Goal: Connect with others: Participate in discussion

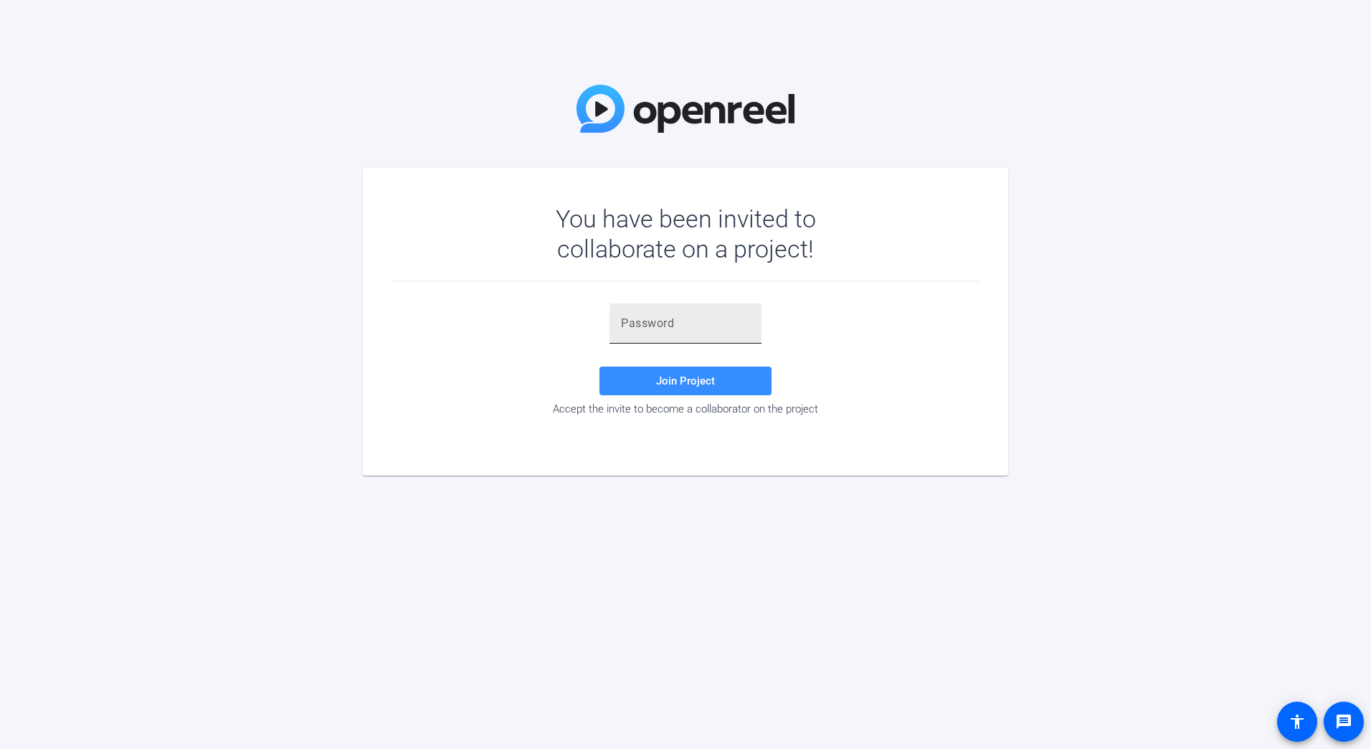
click at [708, 334] on div at bounding box center [685, 323] width 129 height 40
paste input "}3fQ^,"
type input "}3fQ^,"
click at [695, 382] on span "Join Project" at bounding box center [685, 380] width 59 height 13
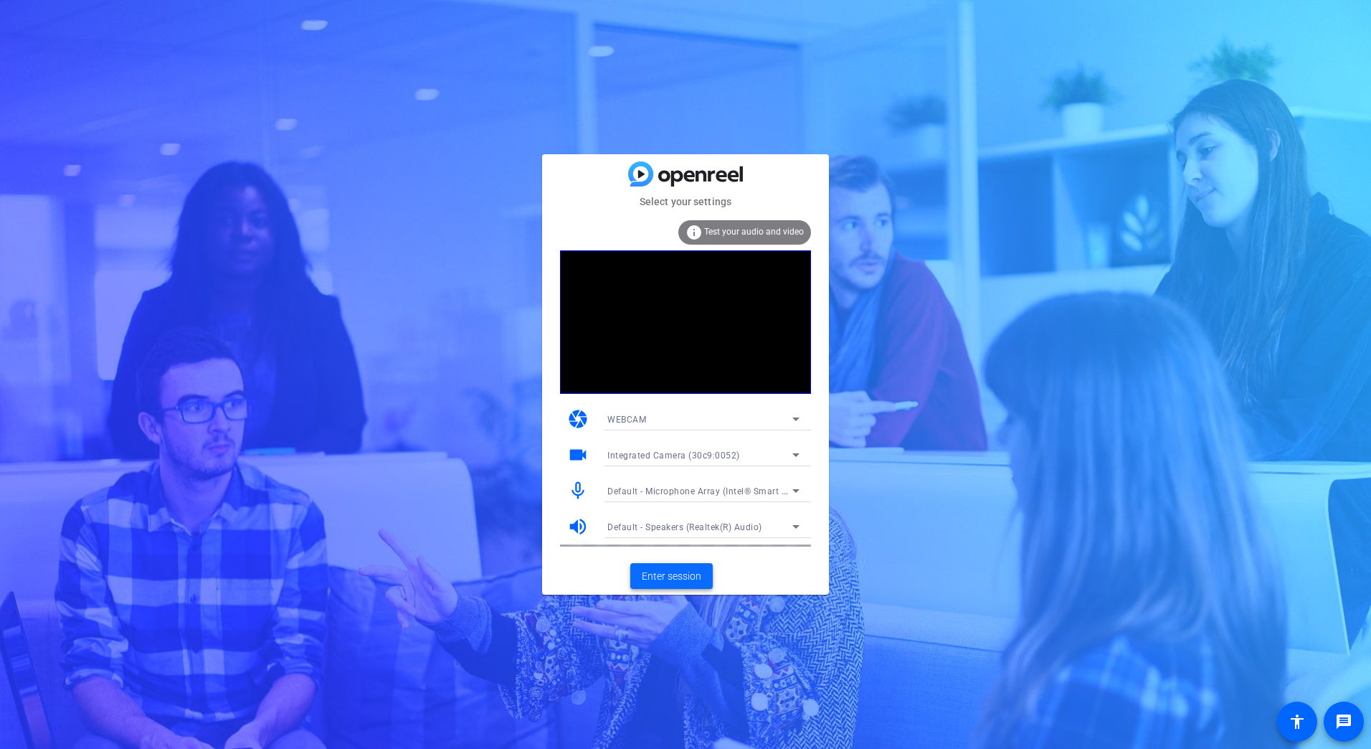
click at [663, 576] on span "Enter session" at bounding box center [672, 576] width 60 height 15
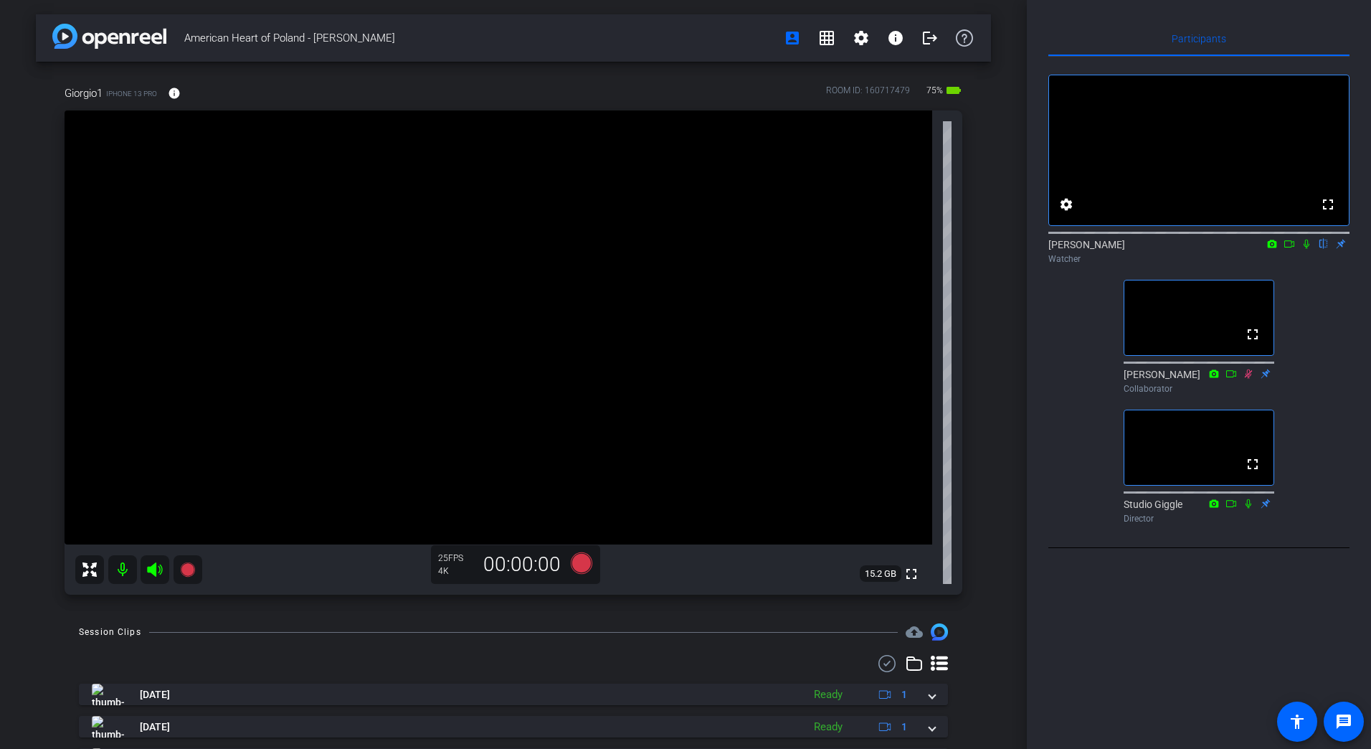
click at [1287, 249] on icon at bounding box center [1288, 244] width 11 height 10
click at [1308, 249] on icon at bounding box center [1306, 244] width 11 height 10
click at [1283, 250] on mat-icon at bounding box center [1288, 243] width 17 height 13
click at [1326, 249] on icon at bounding box center [1323, 244] width 11 height 10
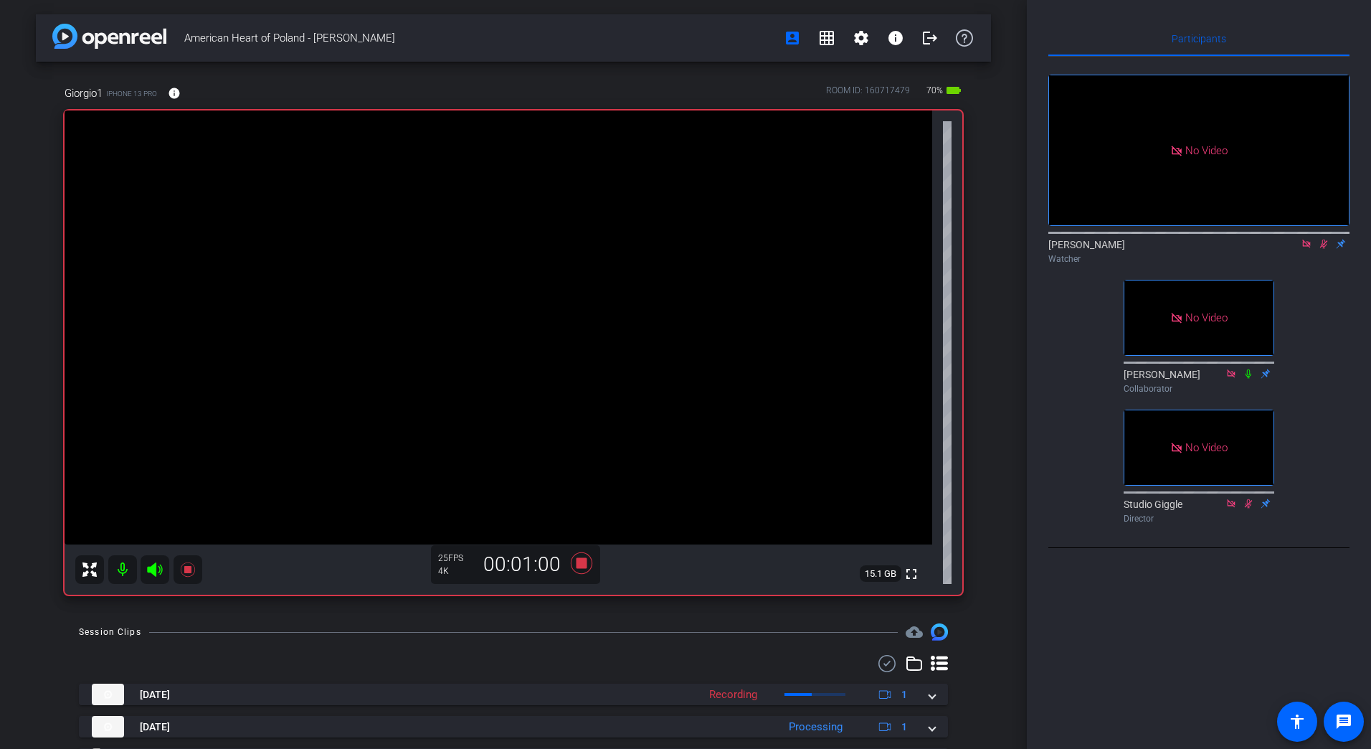
click at [1304, 249] on icon at bounding box center [1306, 244] width 11 height 10
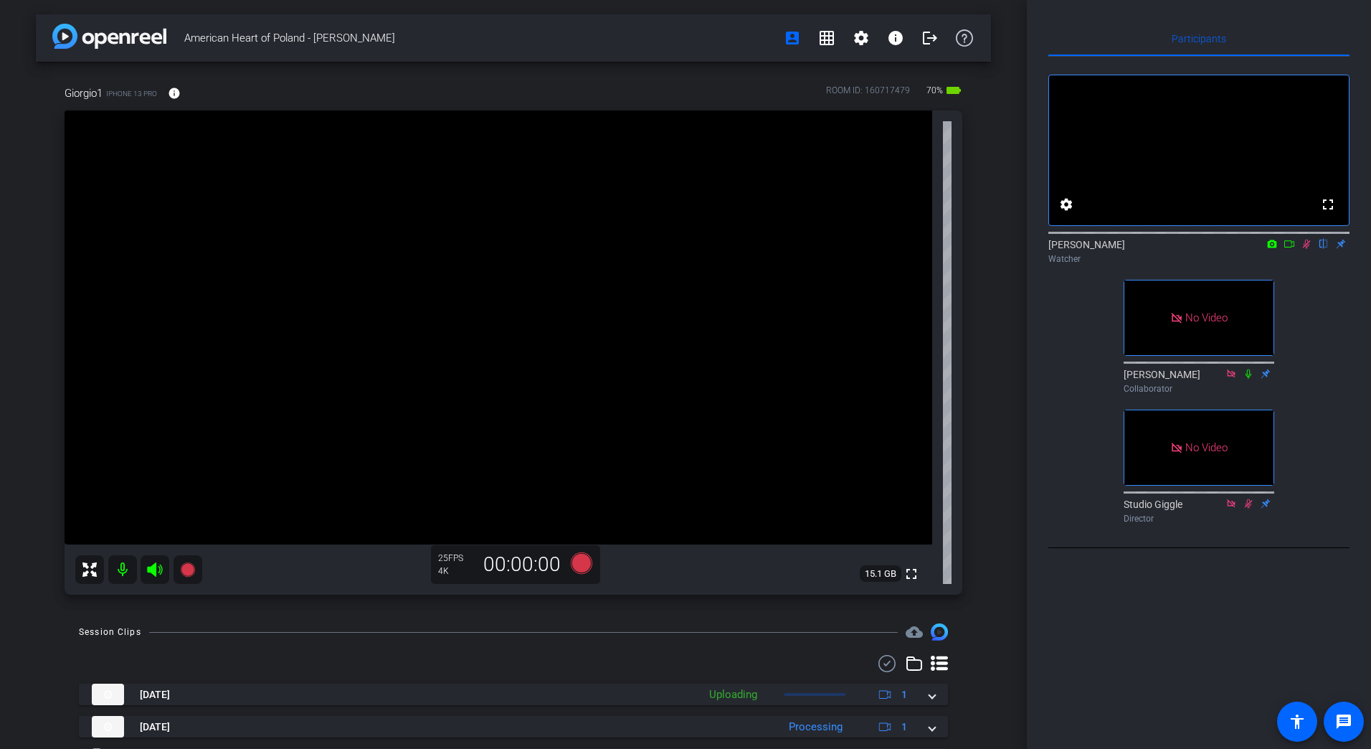
click at [1306, 249] on icon at bounding box center [1306, 244] width 11 height 10
click at [1291, 247] on icon at bounding box center [1289, 243] width 10 height 7
click at [1324, 249] on icon at bounding box center [1323, 244] width 11 height 10
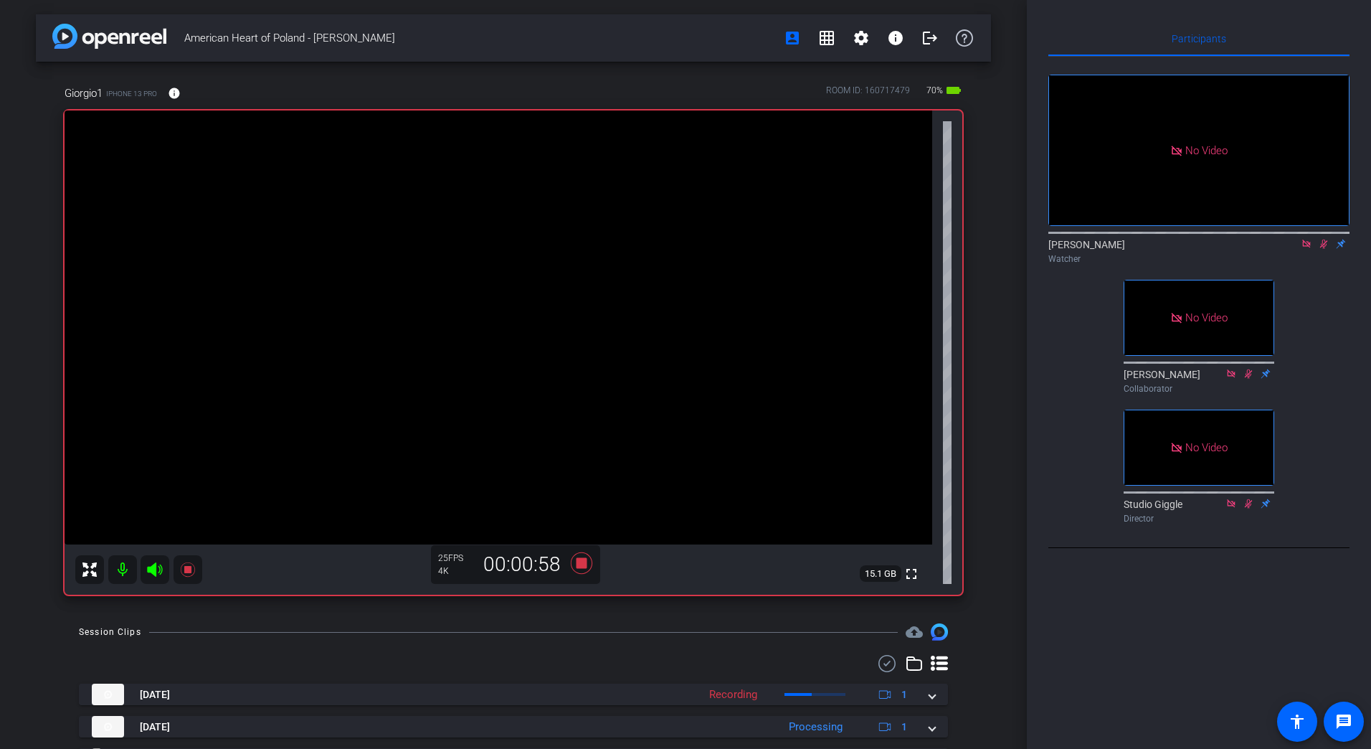
click at [1306, 249] on icon at bounding box center [1306, 244] width 11 height 10
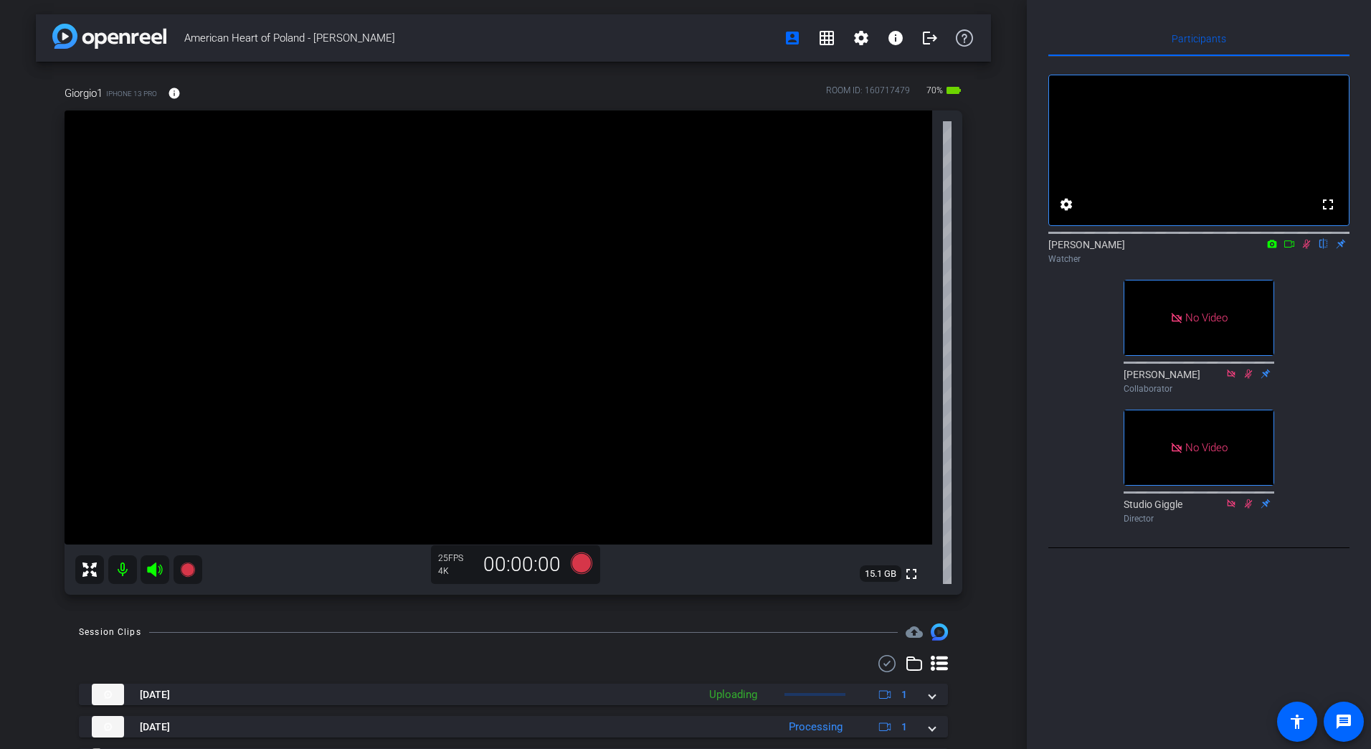
click at [1306, 249] on icon at bounding box center [1307, 243] width 8 height 9
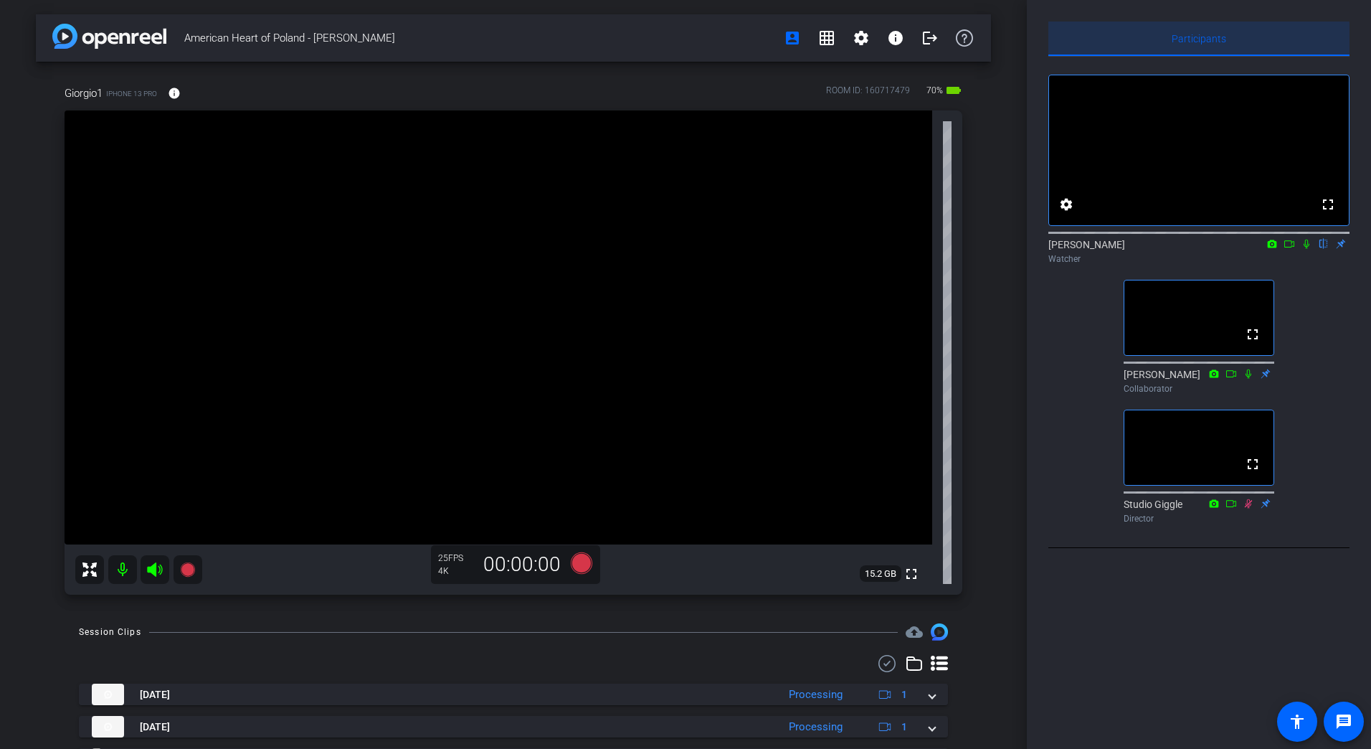
click at [1194, 39] on span "Participants" at bounding box center [1199, 39] width 54 height 10
click at [1287, 249] on icon at bounding box center [1288, 244] width 11 height 10
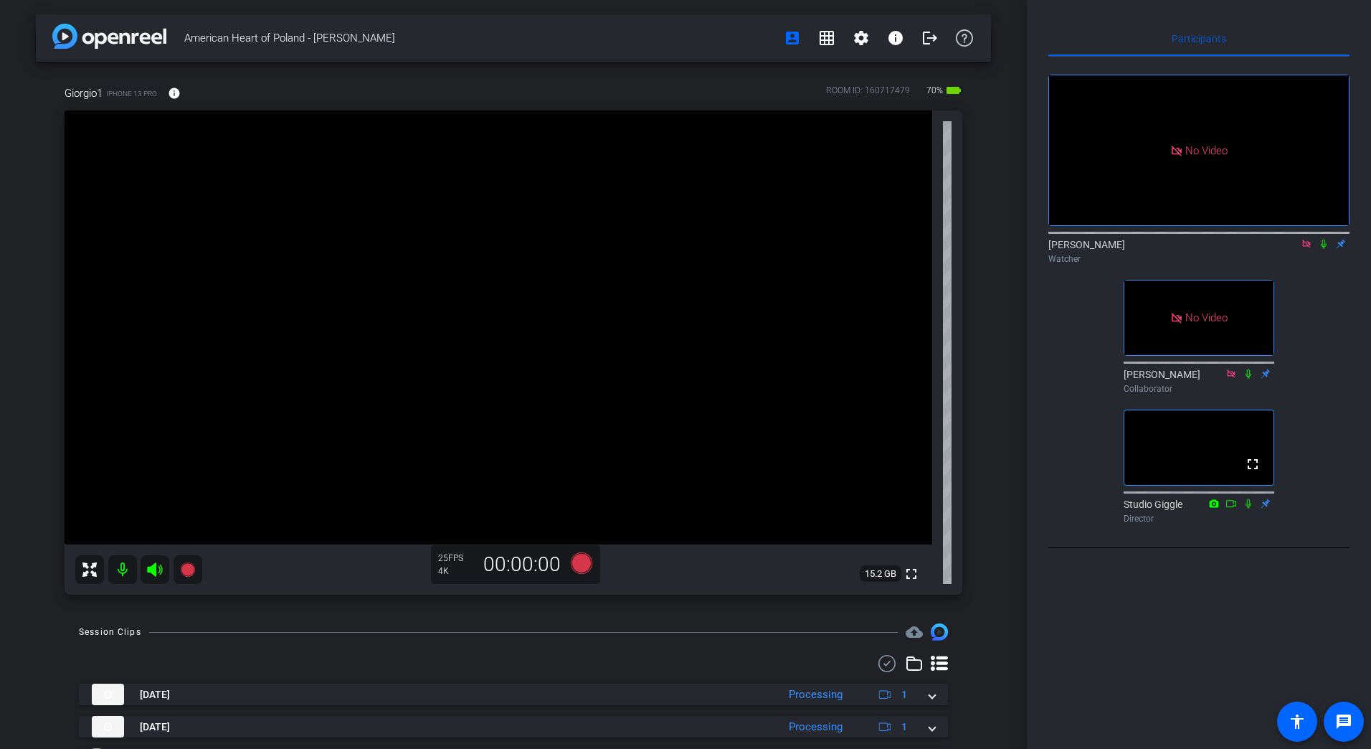
click at [1321, 249] on icon at bounding box center [1323, 244] width 11 height 10
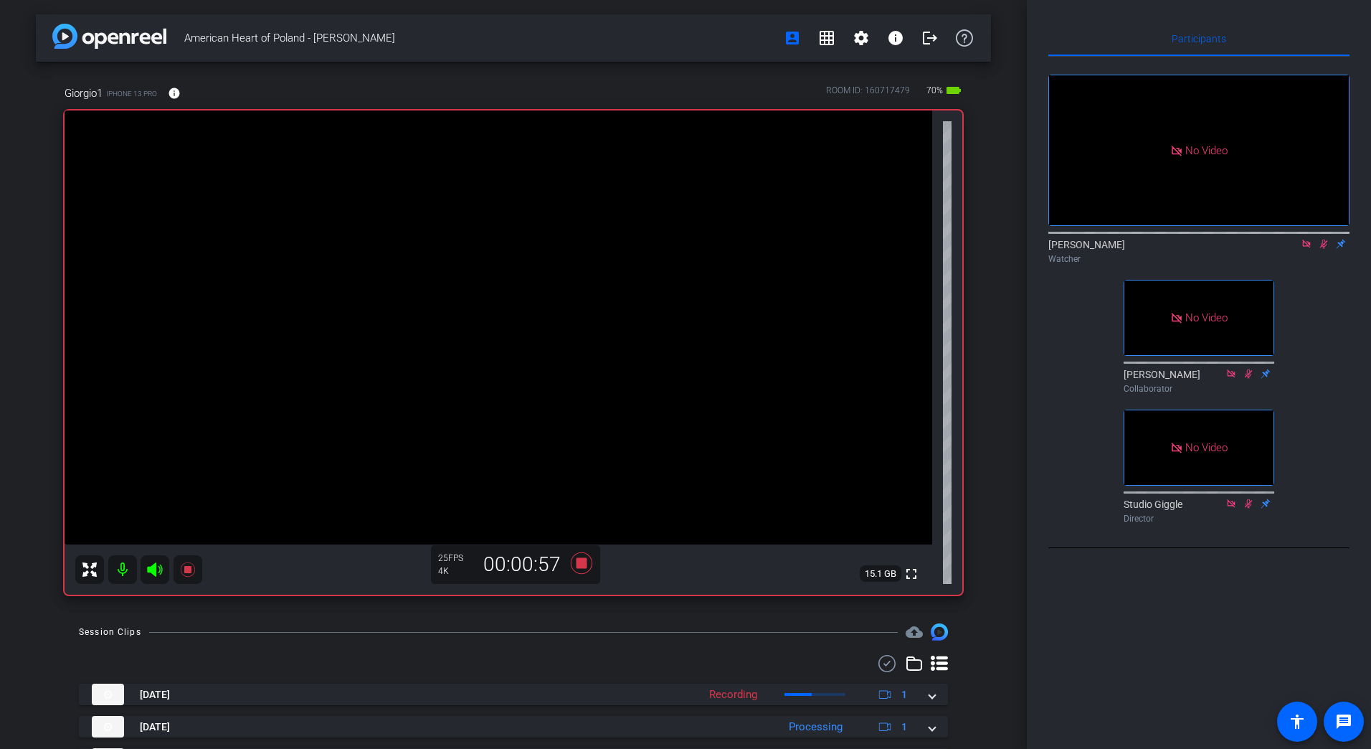
click at [1307, 249] on icon at bounding box center [1306, 244] width 11 height 10
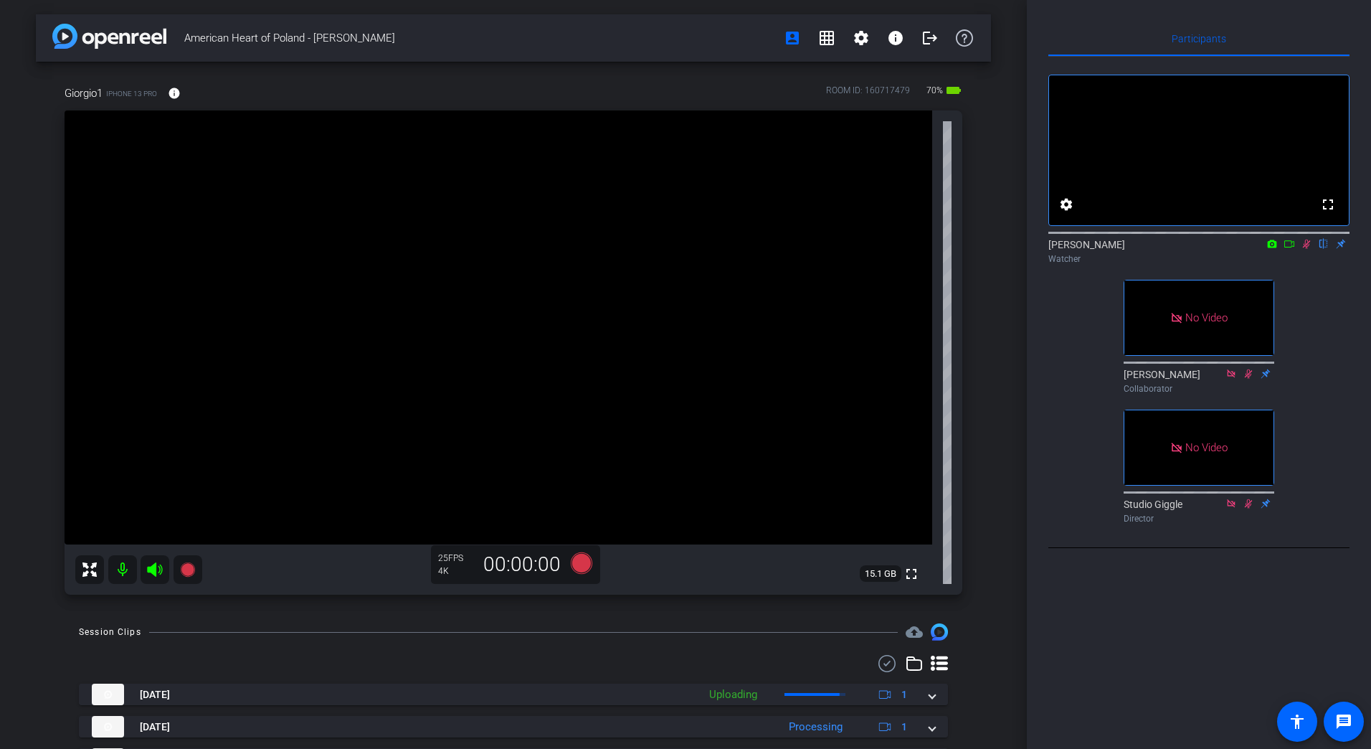
click at [1307, 249] on icon at bounding box center [1307, 243] width 8 height 9
